Goal: Transaction & Acquisition: Obtain resource

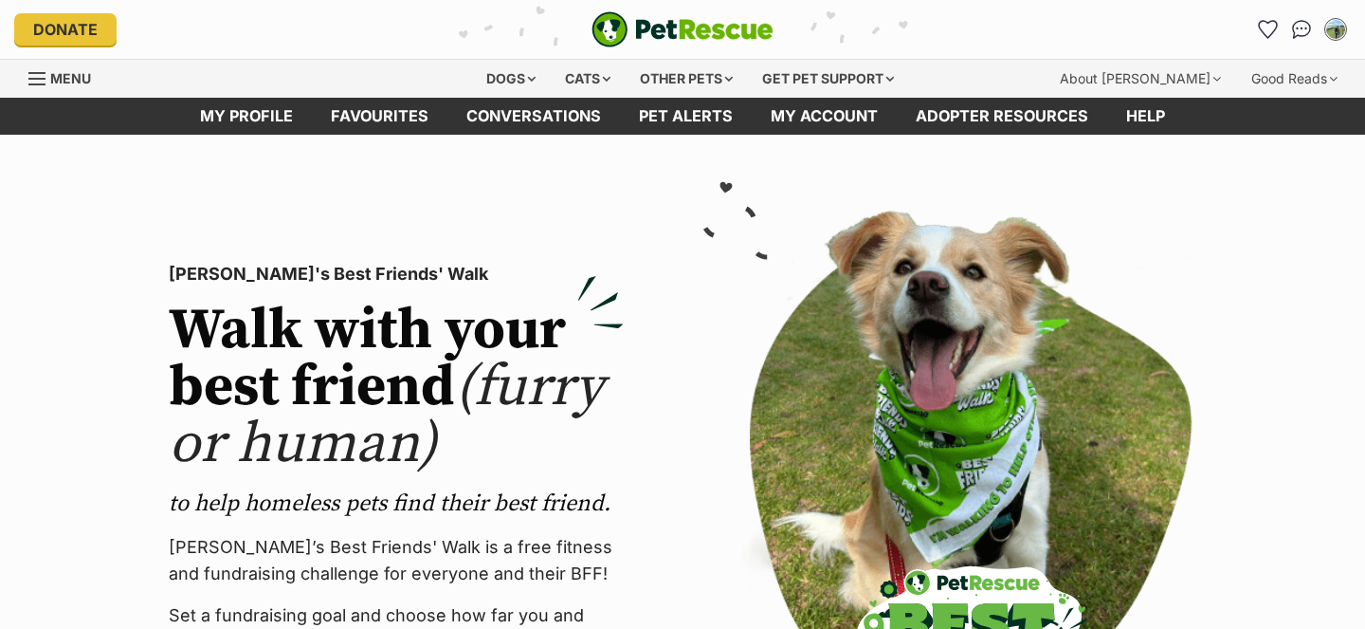
click at [600, 82] on div "Cats" at bounding box center [588, 79] width 72 height 38
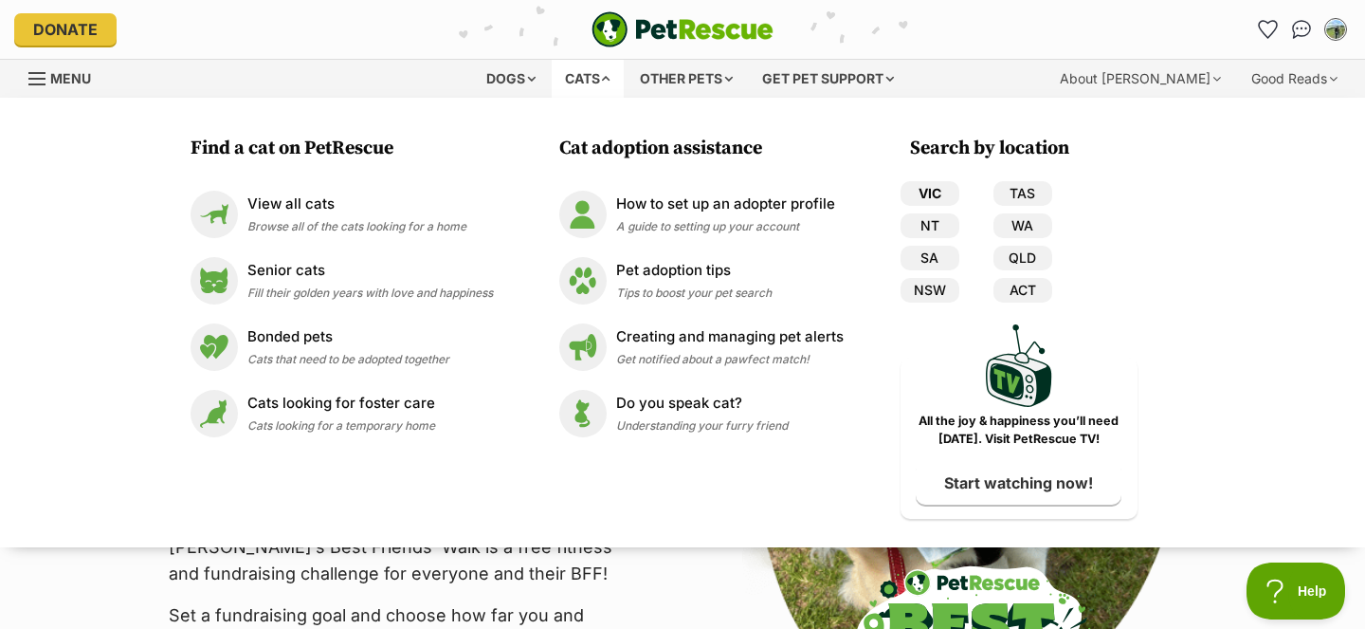
click at [922, 188] on link "VIC" at bounding box center [930, 193] width 59 height 25
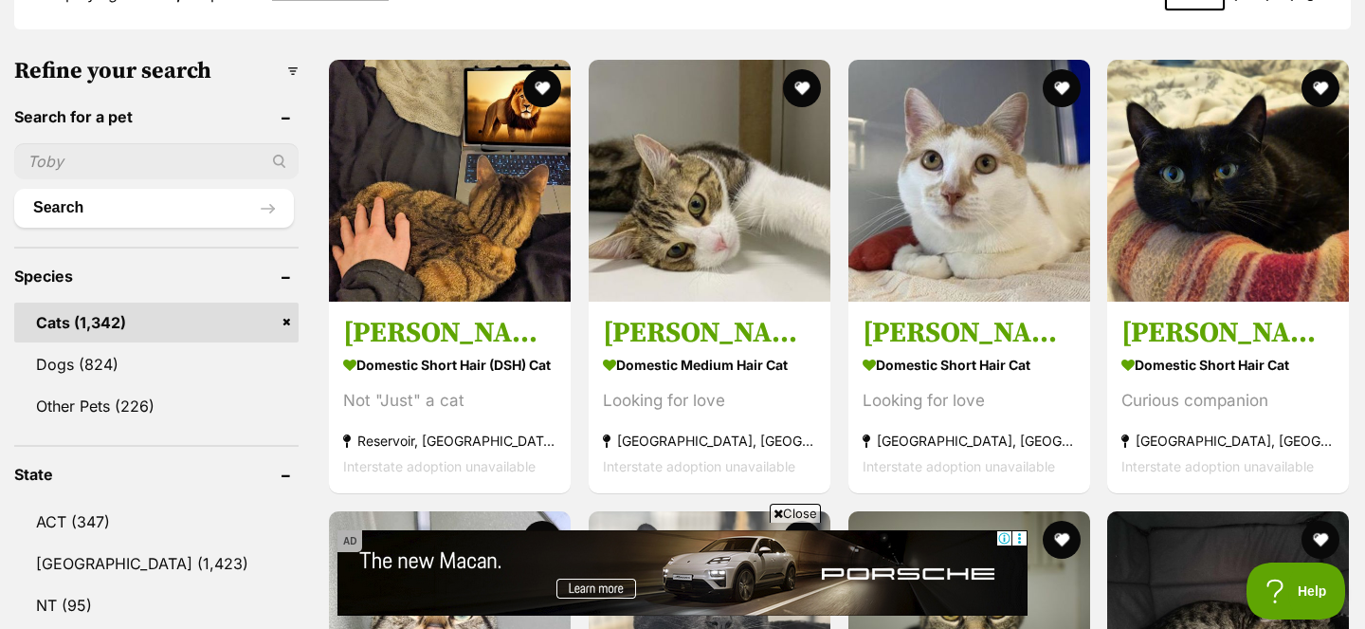
click at [152, 155] on input "text" at bounding box center [156, 161] width 284 height 36
type input "curlew"
click at [177, 210] on button "Search" at bounding box center [154, 208] width 280 height 38
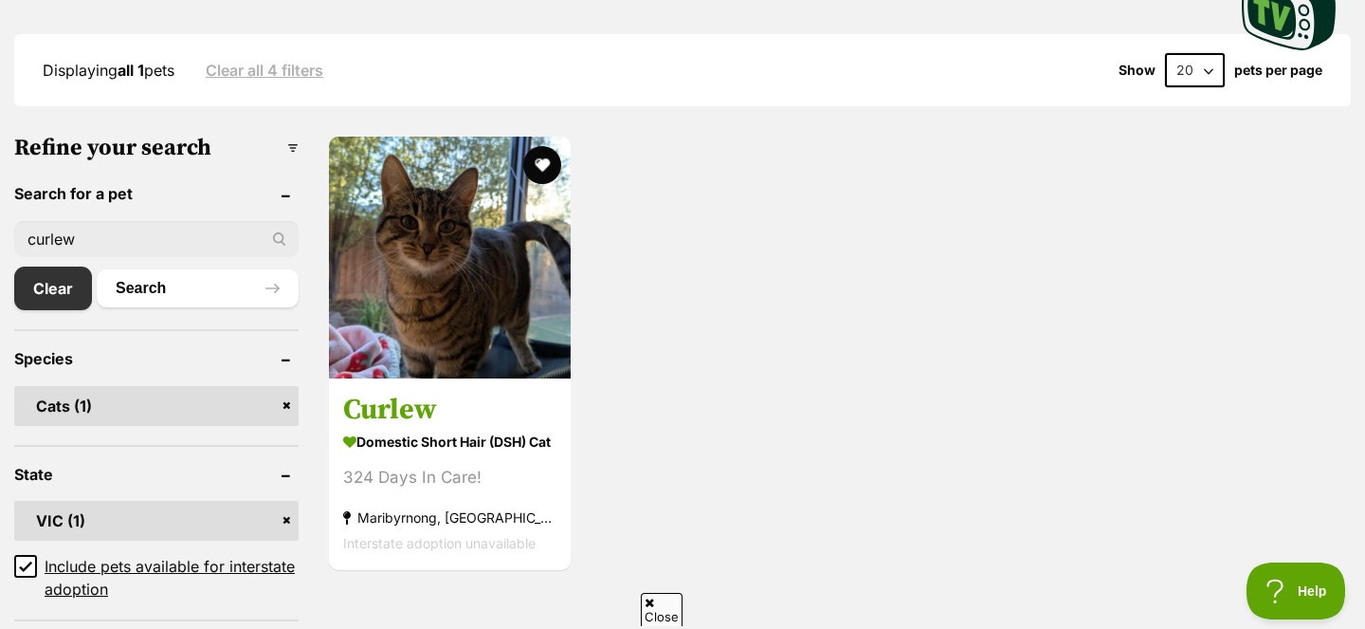
scroll to position [487, 0]
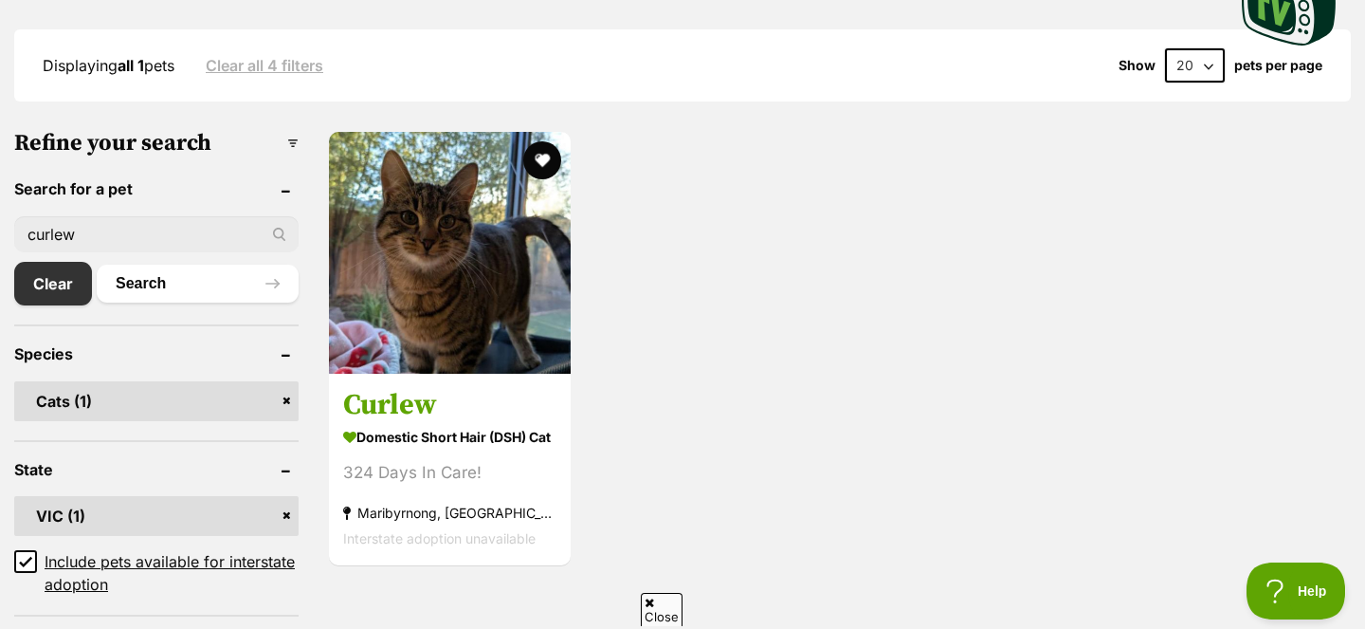
click at [166, 244] on input "curlew" at bounding box center [156, 234] width 284 height 36
type input "wren"
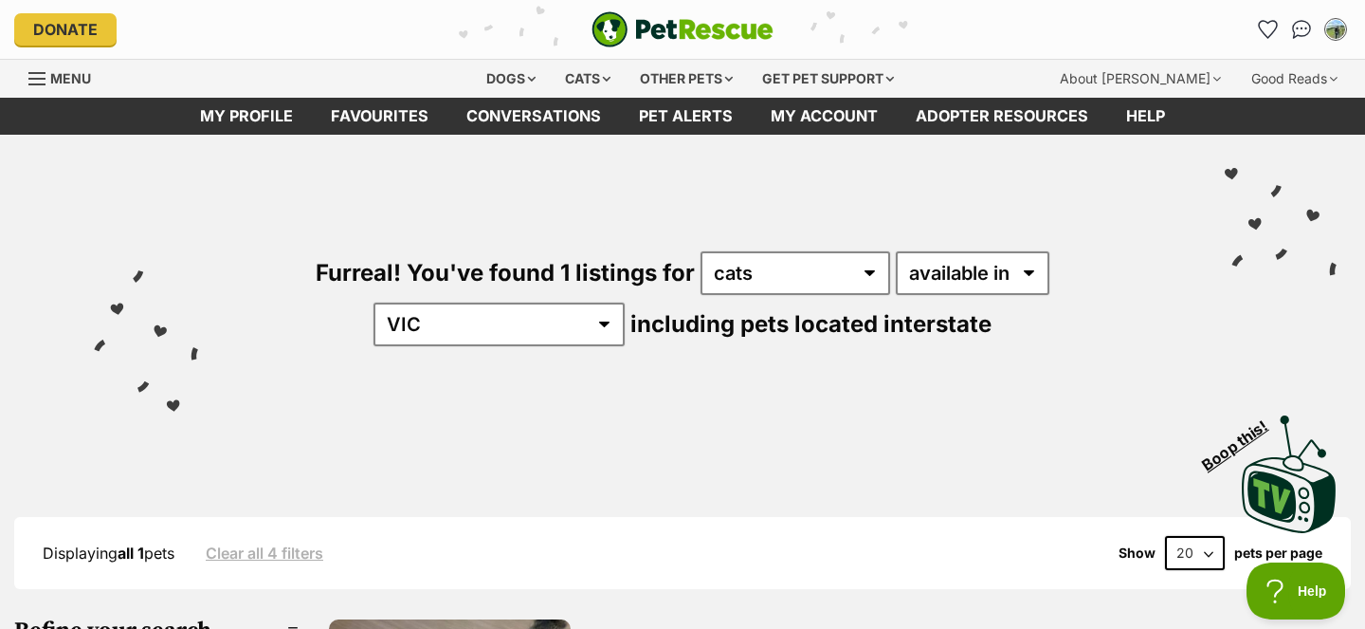
click at [706, 39] on img "PetRescue" at bounding box center [683, 29] width 182 height 36
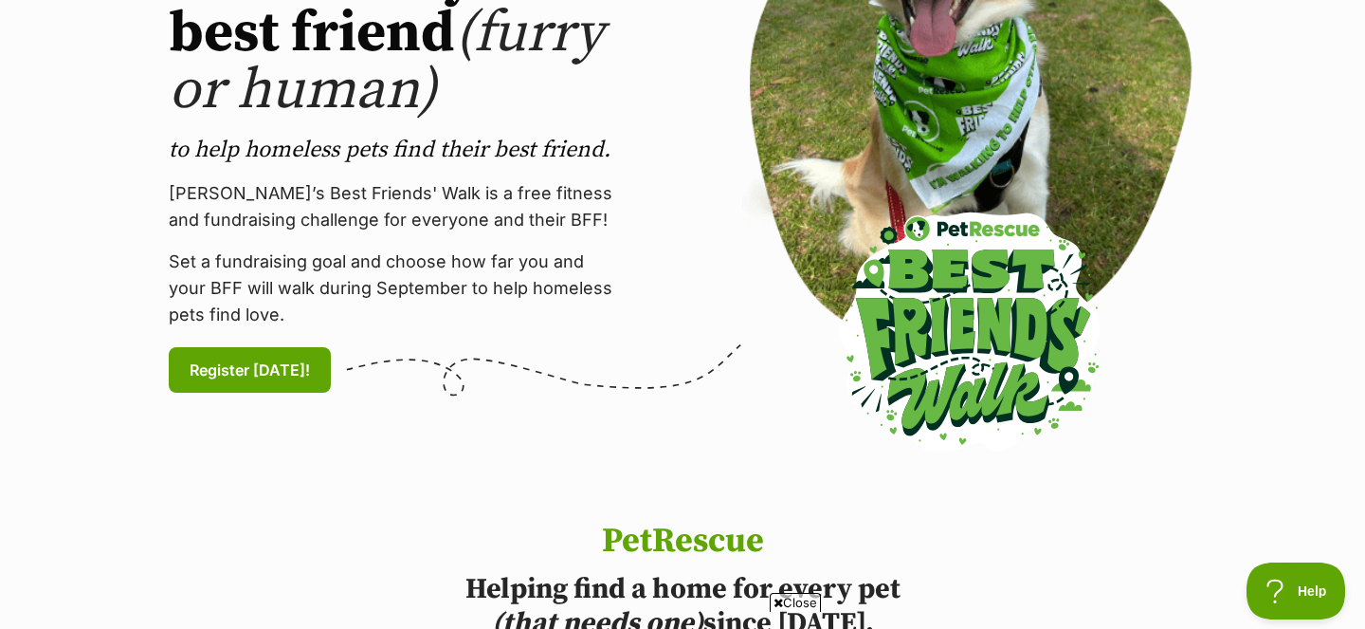
scroll to position [48, 0]
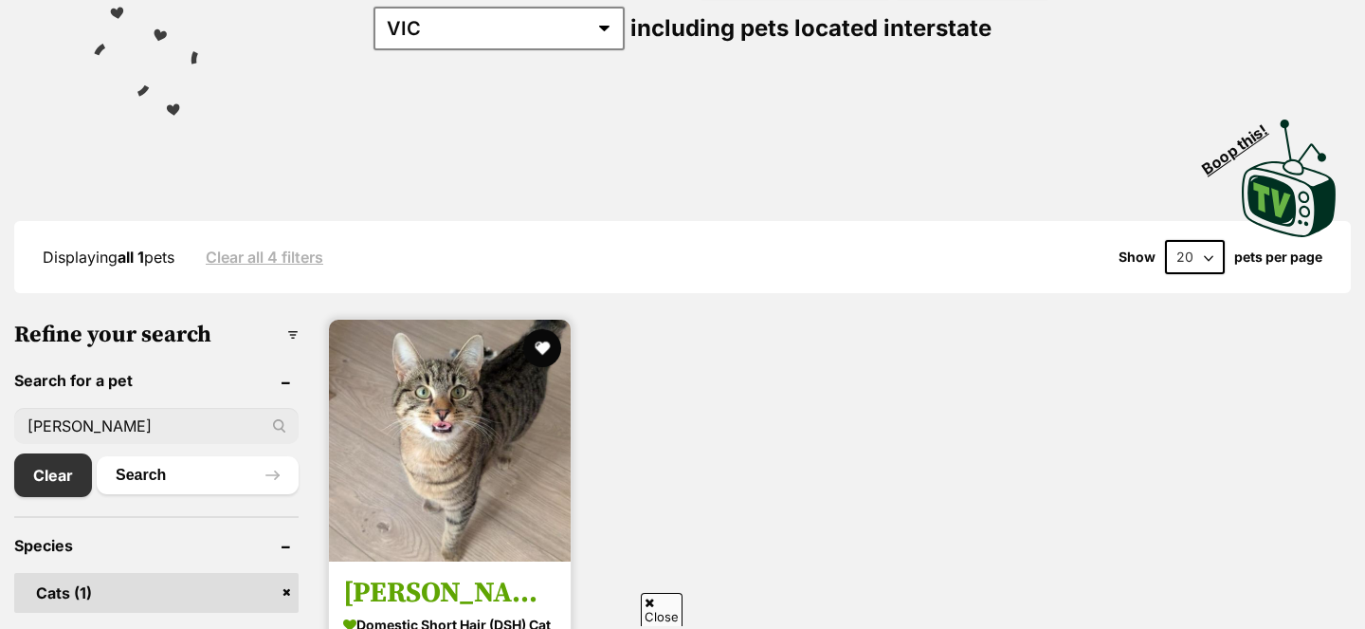
click at [476, 418] on img at bounding box center [450, 441] width 242 height 242
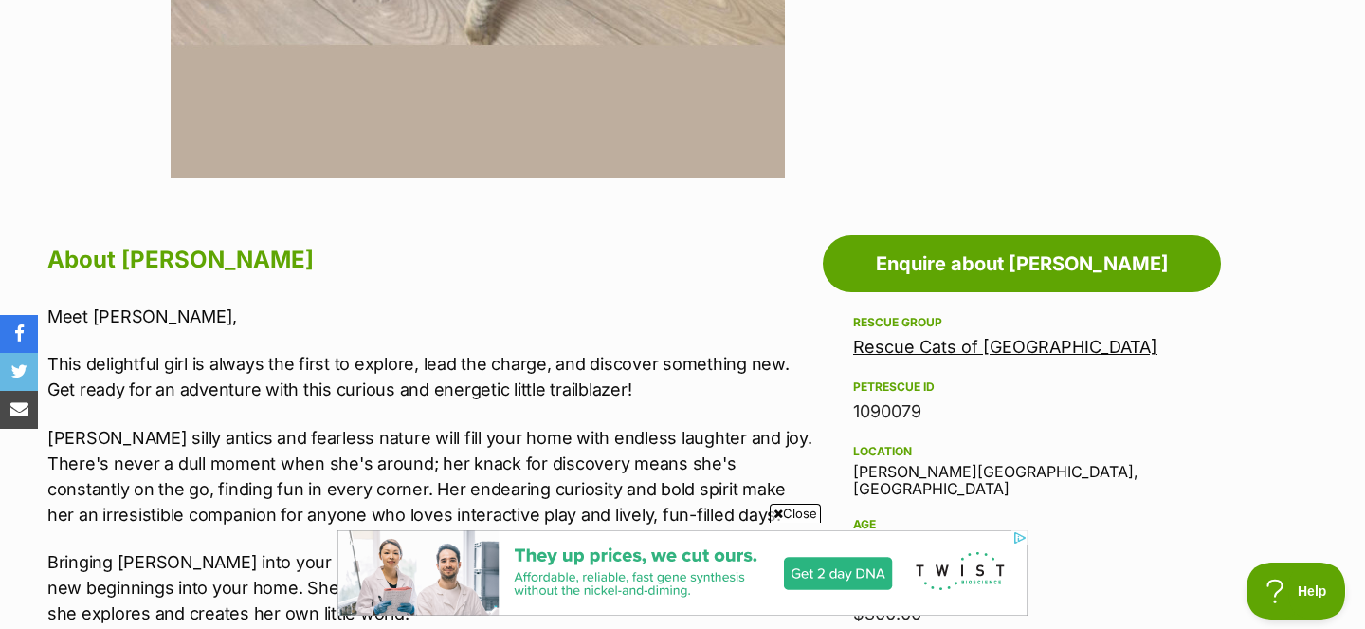
click at [1050, 349] on link "Rescue Cats of [GEOGRAPHIC_DATA]" at bounding box center [1005, 347] width 304 height 20
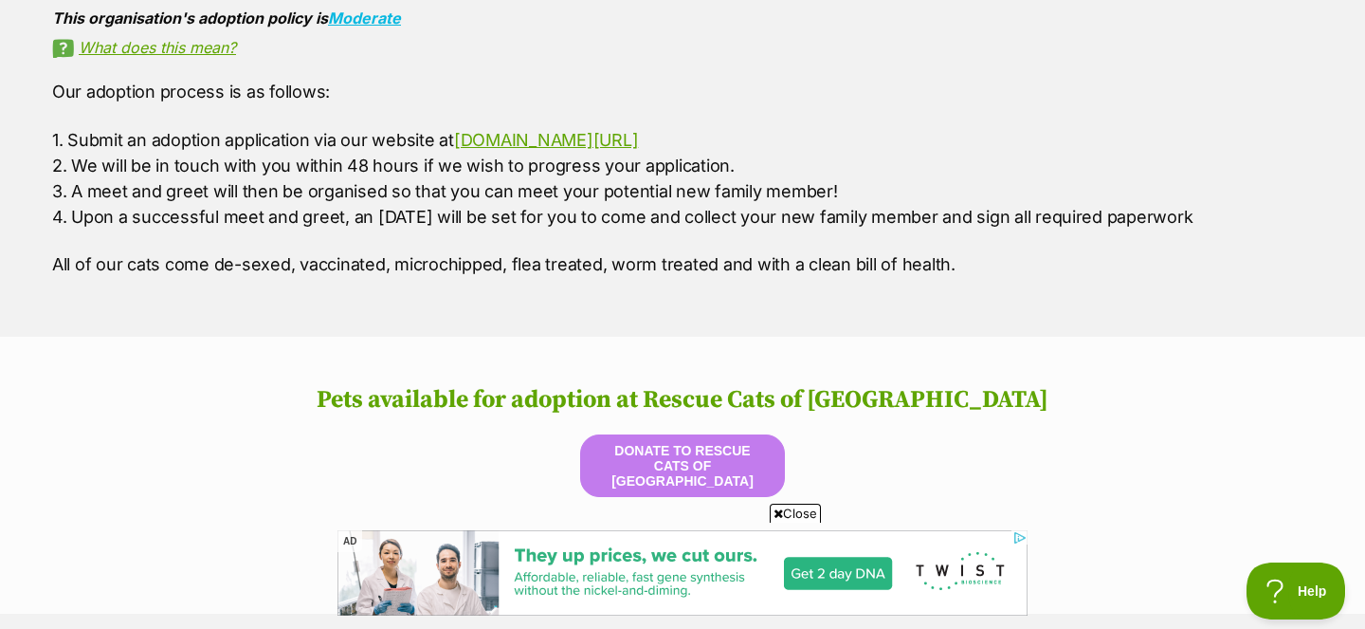
scroll to position [1442, 0]
